Goal: Information Seeking & Learning: Learn about a topic

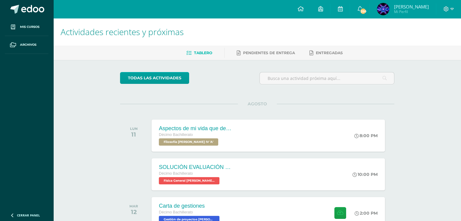
scroll to position [193, 0]
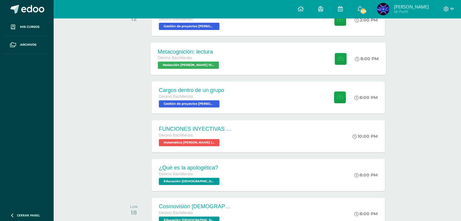
click at [249, 55] on div "Metacognición: lectura Décimo Bachillerato Redacción Bach IV 'A' 8:00 PM Metaco…" at bounding box center [267, 58] width 235 height 32
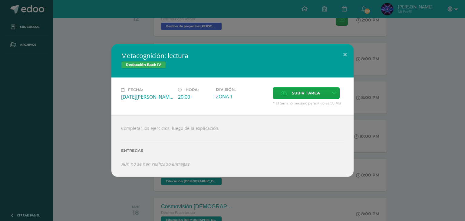
click at [71, 87] on div "Metacognición: lectura Redacción Bach IV Fecha: Martes 12 de Agosto Hora: 20:00…" at bounding box center [232, 110] width 460 height 132
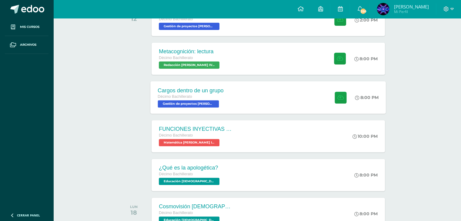
click at [170, 99] on div "Décimo Bachillerato" at bounding box center [191, 97] width 66 height 7
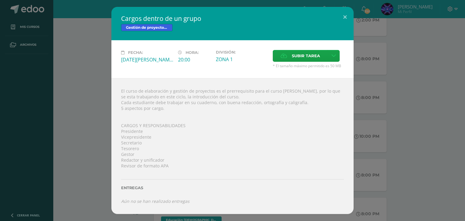
click at [90, 92] on div "Cargos dentro de un grupo Gestión de proyectos Bach IV Fecha: Martes 12 de Agos…" at bounding box center [232, 110] width 460 height 207
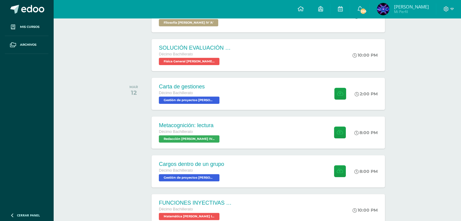
scroll to position [108, 0]
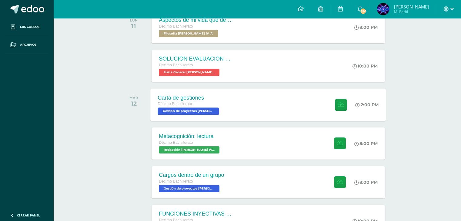
click at [223, 100] on div "Carta de gestiones Décimo Bachillerato Gestión de proyectos Bach IV 'A'" at bounding box center [188, 104] width 77 height 32
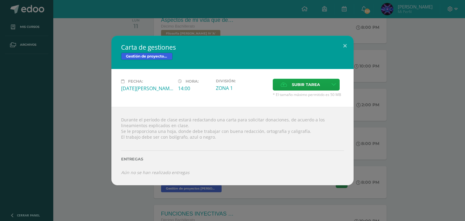
click at [85, 75] on div "Carta de gestiones Gestión de proyectos Bach IV Fecha: Martes 12 de Agosto Hora…" at bounding box center [232, 111] width 460 height 150
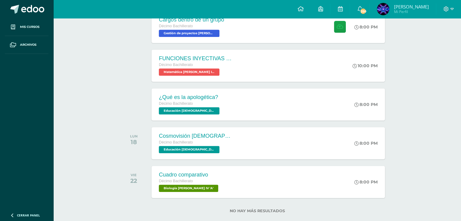
scroll to position [263, 0]
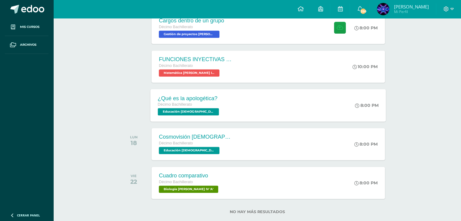
click at [218, 104] on div "Décimo Bachillerato" at bounding box center [189, 104] width 63 height 7
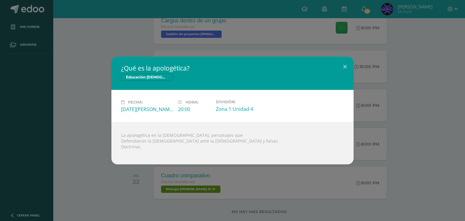
drag, startPoint x: 101, startPoint y: 120, endPoint x: 180, endPoint y: 165, distance: 91.0
click at [180, 165] on div "¿Qué es la apologética? Educación Cristiana Bach IV Fecha: Miércoles 13 de Agos…" at bounding box center [232, 110] width 465 height 221
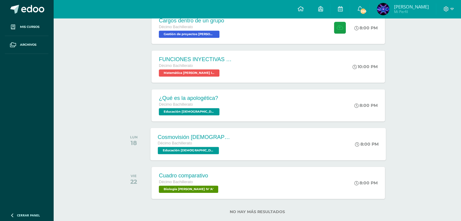
drag, startPoint x: 180, startPoint y: 165, endPoint x: 210, endPoint y: 137, distance: 40.9
click at [210, 137] on div "Cosmovisión Bíblica" at bounding box center [194, 137] width 73 height 6
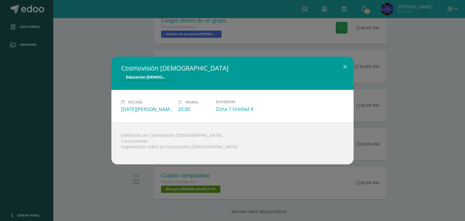
click at [109, 112] on div "Cosmovisión Bíblica Educación Cristiana Bach IV Fecha: Lunes 18 de Agosto Hora:…" at bounding box center [232, 111] width 460 height 108
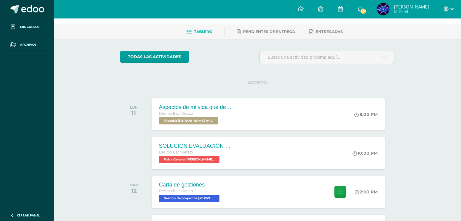
scroll to position [21, 0]
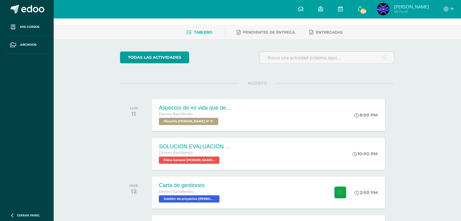
click at [381, 3] on img at bounding box center [383, 9] width 12 height 12
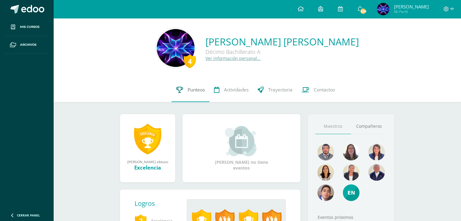
click at [190, 92] on span "Punteos" at bounding box center [195, 90] width 17 height 6
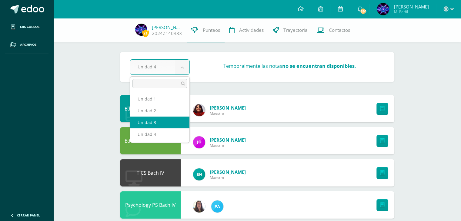
select select "Unidad 3"
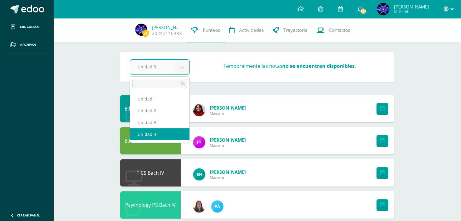
select select "Unidad 4"
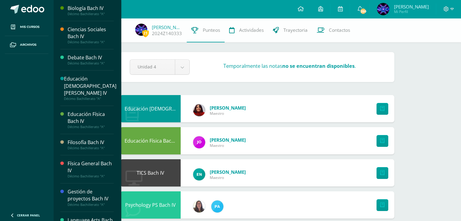
click at [86, 160] on div "Física General Bach IV" at bounding box center [91, 167] width 46 height 14
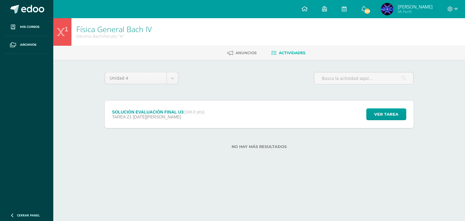
click at [191, 110] on strong "(100.0 pts)" at bounding box center [193, 112] width 21 height 5
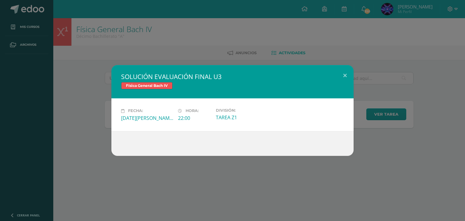
click at [127, 193] on div "SOLUCIÓN EVALUACIÓN FINAL U3 Física General Bach IV Fecha: Lunes 11 de Agosto H…" at bounding box center [232, 110] width 465 height 221
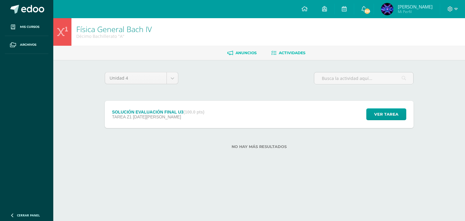
click at [251, 55] on link "Anuncios" at bounding box center [241, 53] width 29 height 10
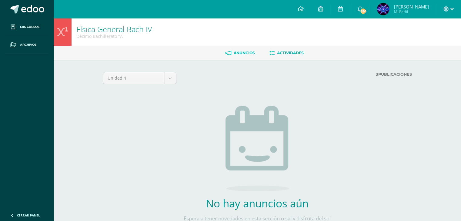
click at [289, 52] on span "Actividades" at bounding box center [290, 53] width 27 height 5
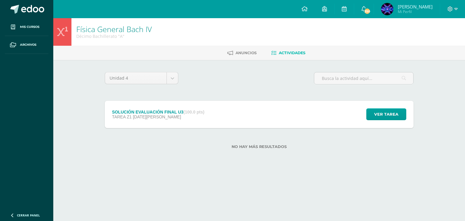
click at [97, 31] on link "Física General Bach IV" at bounding box center [114, 29] width 76 height 10
click at [33, 45] on span "Archivos" at bounding box center [28, 44] width 16 height 5
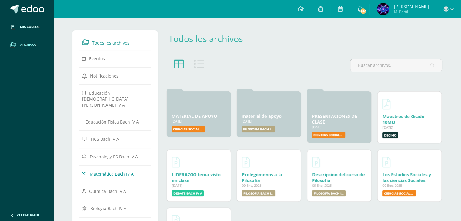
click at [105, 171] on span "Matemática Bach IV A" at bounding box center [112, 174] width 44 height 6
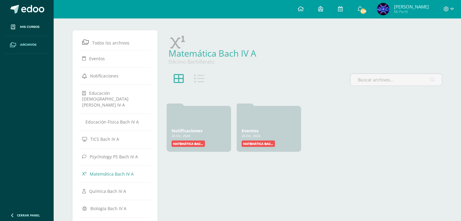
click at [260, 174] on div "Matemática [PERSON_NAME] IV A Archivo Enlace Nombre Subir recurso Url El archiv…" at bounding box center [303, 223] width 281 height 387
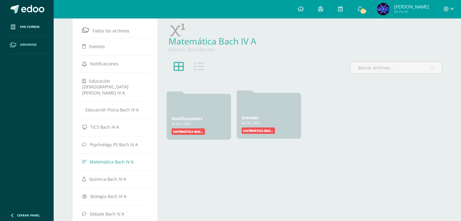
scroll to position [48, 0]
